Goal: Information Seeking & Learning: Check status

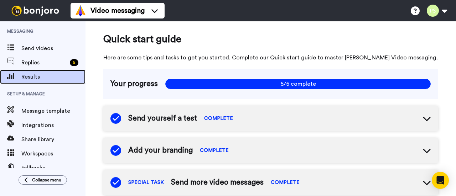
click at [47, 74] on span "Results" at bounding box center [53, 77] width 64 height 9
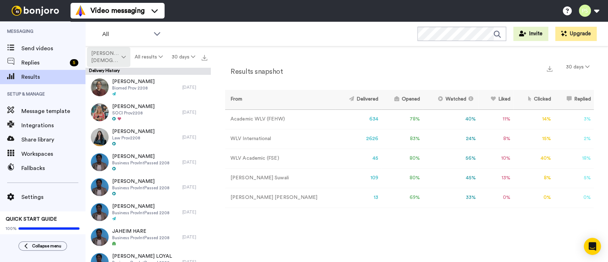
click at [109, 54] on span "Pushpa Suwali" at bounding box center [105, 57] width 29 height 14
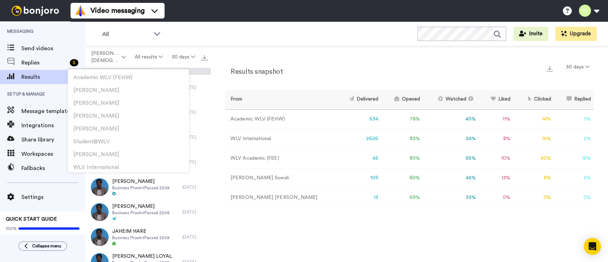
scroll to position [256, 0]
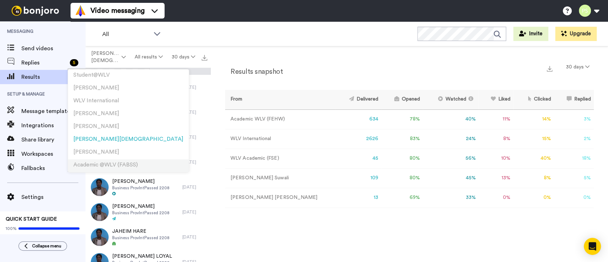
click at [119, 165] on span "Academic @WLV (FABSS)" at bounding box center [105, 164] width 64 height 5
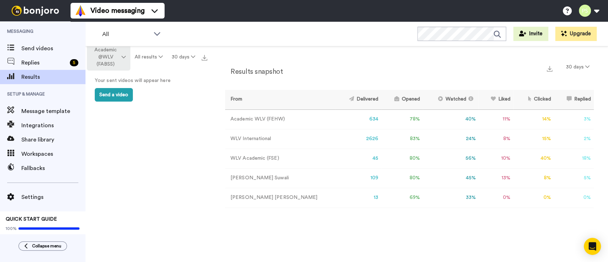
click at [126, 59] on button "Academic @WLV (FABSS)" at bounding box center [108, 56] width 43 height 27
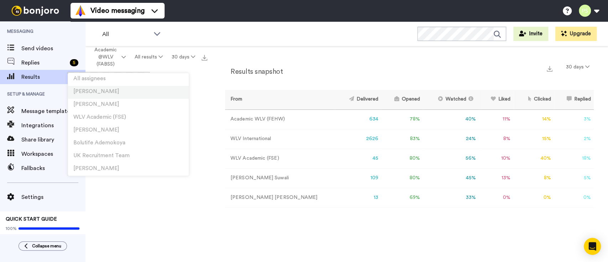
click at [117, 88] on li "Laura Wright" at bounding box center [128, 92] width 121 height 13
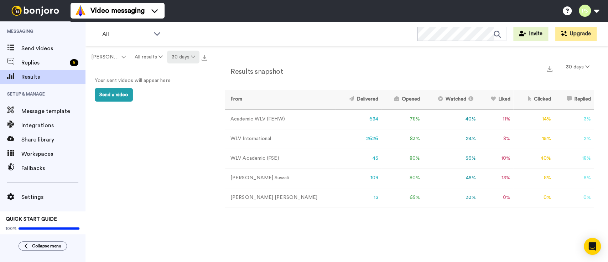
click at [178, 56] on button "30 days" at bounding box center [183, 57] width 32 height 13
click at [177, 97] on span "90 days" at bounding box center [174, 96] width 19 height 5
click at [123, 51] on button "Laura Wright" at bounding box center [108, 57] width 43 height 13
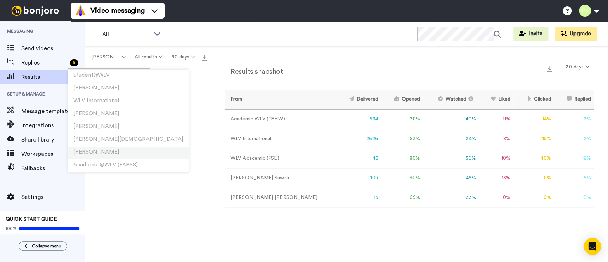
click at [104, 157] on li "Jack Clare" at bounding box center [128, 152] width 121 height 13
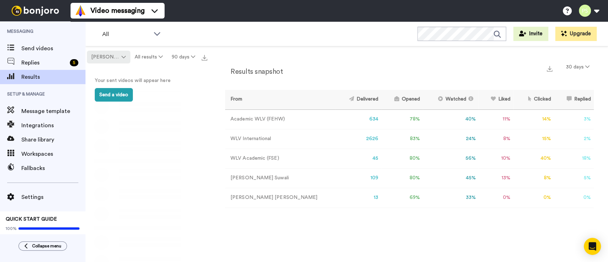
click at [115, 57] on span "Jack Clare" at bounding box center [105, 56] width 29 height 7
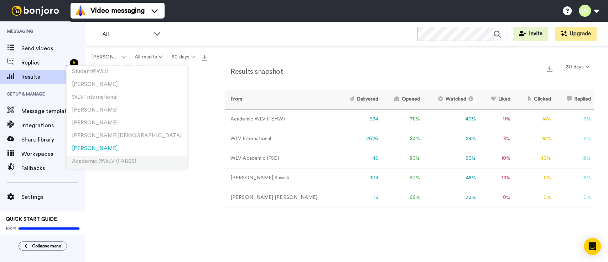
click at [108, 158] on span "Academic @WLV (FABSS)" at bounding box center [104, 160] width 64 height 5
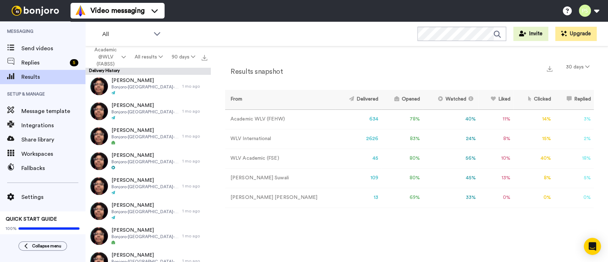
scroll to position [2302, 0]
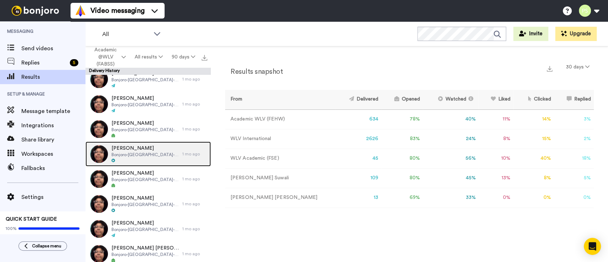
click at [121, 151] on span "[PERSON_NAME]" at bounding box center [144, 148] width 67 height 7
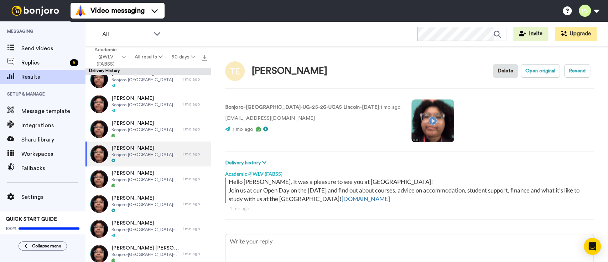
click at [411, 121] on video at bounding box center [432, 120] width 43 height 43
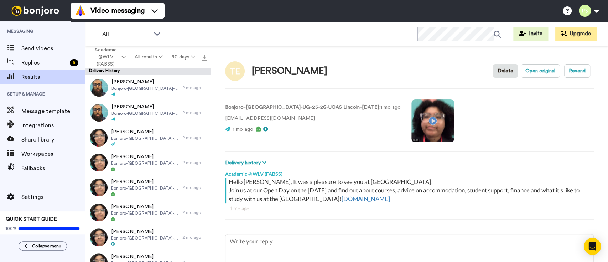
scroll to position [5554, 0]
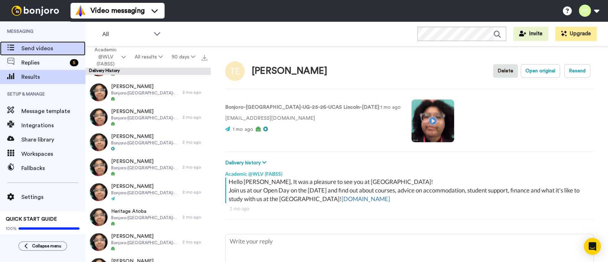
click at [40, 50] on span "Send videos" at bounding box center [53, 48] width 64 height 9
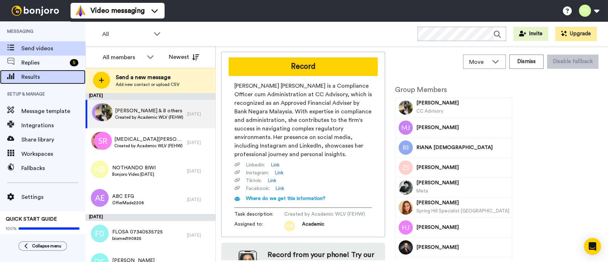
click at [65, 71] on div "Results" at bounding box center [42, 77] width 85 height 14
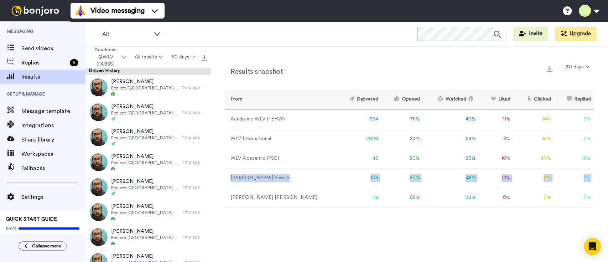
drag, startPoint x: 231, startPoint y: 176, endPoint x: 590, endPoint y: 178, distance: 359.7
click at [590, 178] on tr "Pushpa Suwali 109 80 % 45 % 13 % 8 % 5 % 0" at bounding box center [409, 178] width 369 height 20
click at [490, 237] on div "Results snapshot 30 days From Delivered Opened Watched Liked Clicked Replied Fa…" at bounding box center [409, 155] width 397 height 219
click at [252, 196] on td "Trude Hagen" at bounding box center [280, 198] width 110 height 20
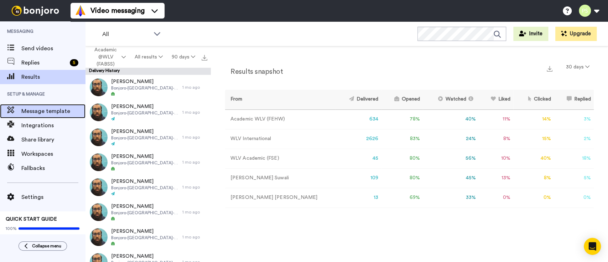
click at [54, 113] on span "Message template" at bounding box center [53, 111] width 64 height 9
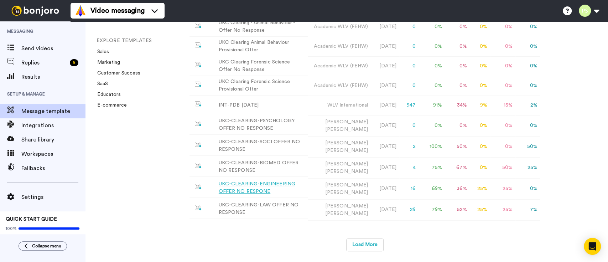
scroll to position [194, 0]
click at [363, 244] on button "Load More" at bounding box center [364, 244] width 37 height 13
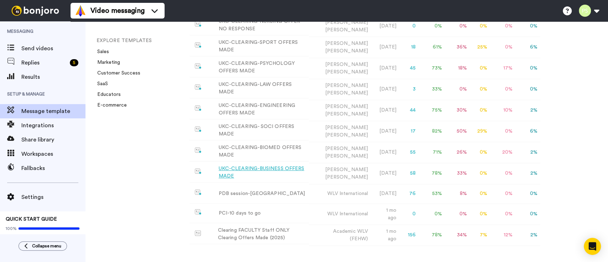
scroll to position [507, 0]
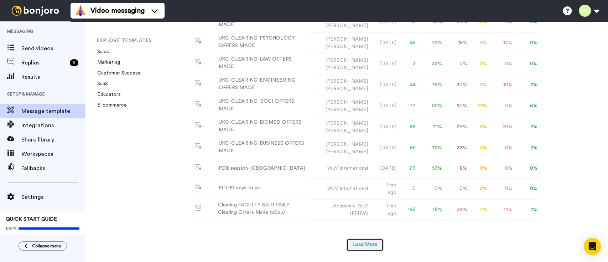
click at [360, 248] on button "Load More" at bounding box center [364, 244] width 37 height 13
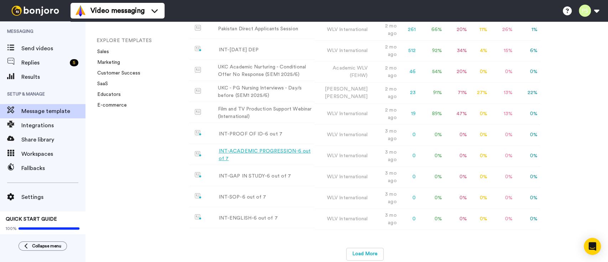
scroll to position [820, 0]
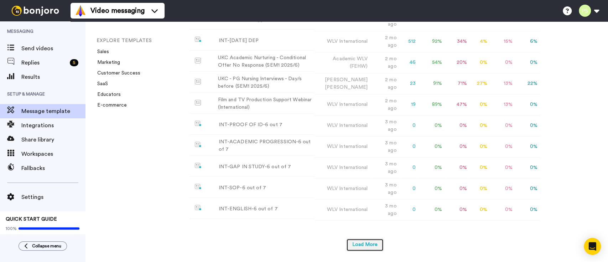
drag, startPoint x: 368, startPoint y: 244, endPoint x: 373, endPoint y: 243, distance: 5.4
click at [368, 244] on button "Load More" at bounding box center [364, 244] width 37 height 13
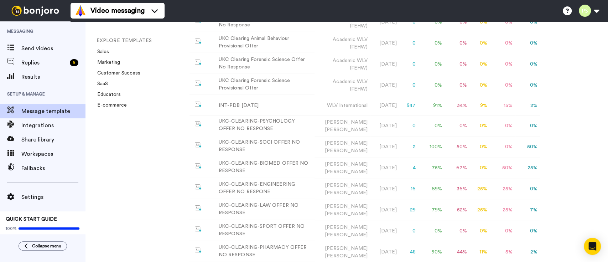
scroll to position [0, 0]
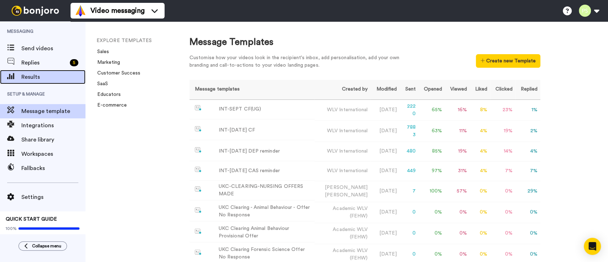
click at [54, 72] on div "Results" at bounding box center [42, 77] width 85 height 14
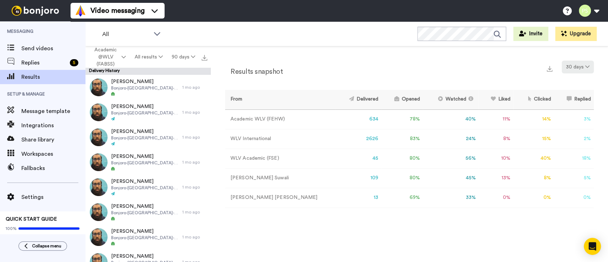
click at [587, 65] on icon at bounding box center [587, 66] width 4 height 5
click at [575, 102] on li "90 days" at bounding box center [578, 107] width 50 height 13
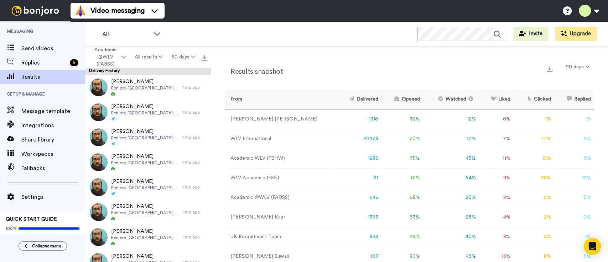
scroll to position [27, 0]
